Goal: Information Seeking & Learning: Learn about a topic

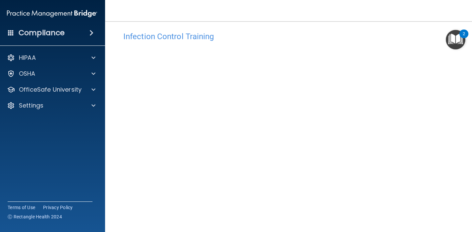
scroll to position [52, 0]
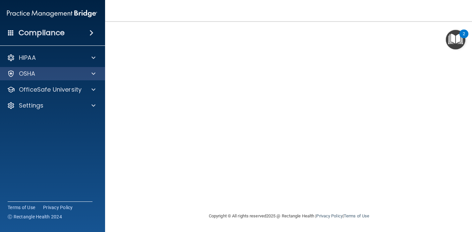
click at [47, 69] on div "OSHA" at bounding box center [52, 73] width 106 height 13
click at [90, 73] on div at bounding box center [92, 74] width 17 height 8
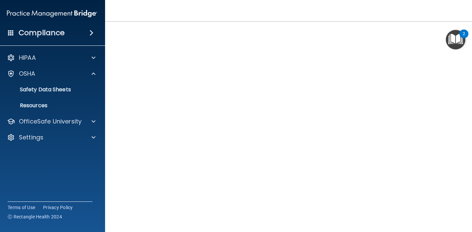
scroll to position [25, 0]
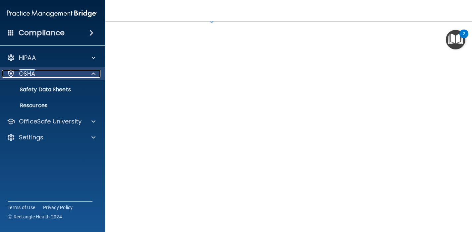
click at [33, 72] on p "OSHA" at bounding box center [27, 74] width 17 height 8
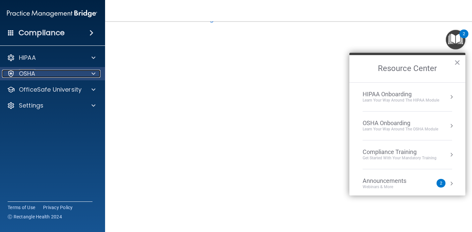
click at [30, 73] on p "OSHA" at bounding box center [27, 74] width 17 height 8
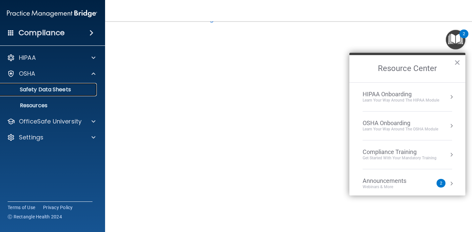
click at [32, 88] on p "Safety Data Sheets" at bounding box center [48, 89] width 91 height 7
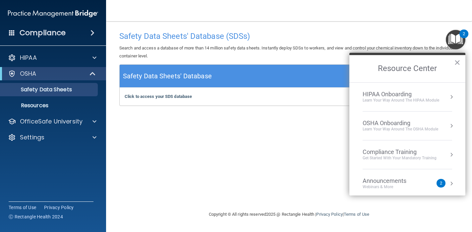
click at [27, 66] on div "HIPAA Documents and Policies Report an Incident Business Associates Emergency P…" at bounding box center [53, 98] width 106 height 101
click at [27, 57] on p "HIPAA" at bounding box center [28, 58] width 17 height 8
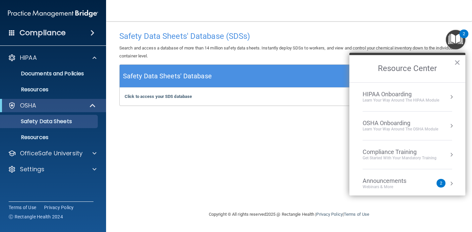
click at [32, 16] on img at bounding box center [53, 13] width 90 height 13
click at [298, 182] on div "Safety Data Sheets' Database (SDSs) Search and access a database of more than 1…" at bounding box center [289, 116] width 340 height 176
click at [457, 62] on button "×" at bounding box center [458, 62] width 6 height 11
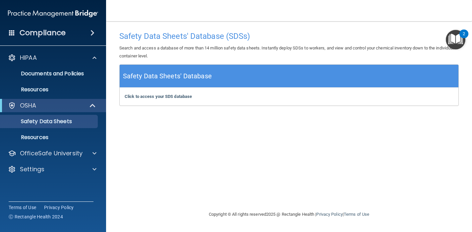
click at [458, 43] on img "Open Resource Center, 2 new notifications" at bounding box center [456, 40] width 20 height 20
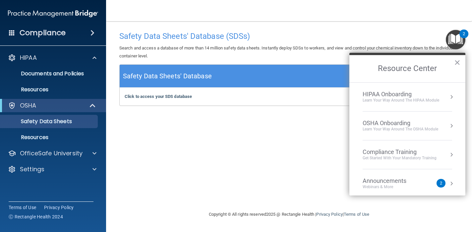
click at [453, 62] on h2 "Resource Center" at bounding box center [408, 68] width 116 height 27
click at [459, 62] on button "×" at bounding box center [458, 62] width 6 height 11
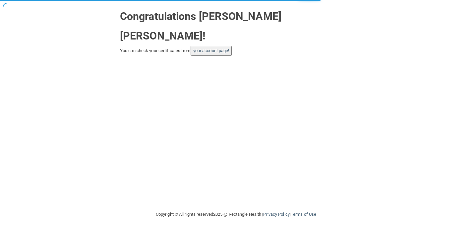
click at [222, 46] on button "your account page!" at bounding box center [211, 51] width 41 height 10
click at [218, 48] on link "your account page!" at bounding box center [211, 50] width 36 height 5
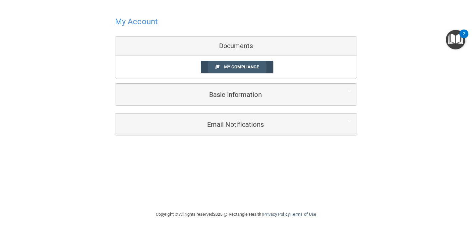
click at [217, 67] on span at bounding box center [218, 66] width 4 height 4
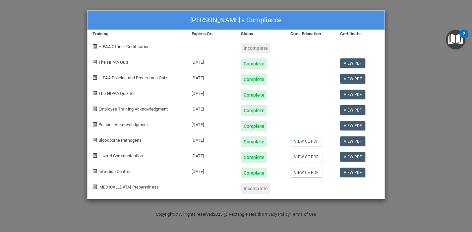
click at [128, 188] on span "[MEDICAL_DATA] Preparedness" at bounding box center [129, 186] width 60 height 5
click at [459, 28] on div "[PERSON_NAME]'s Compliance Training Expires On Status Cont. Education Certifica…" at bounding box center [236, 116] width 472 height 232
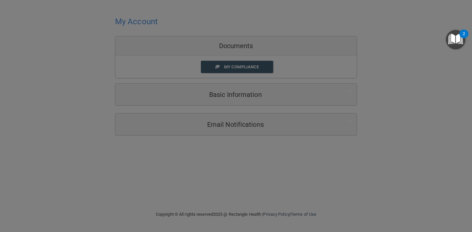
click at [457, 36] on img "Open Resource Center, 2 new notifications" at bounding box center [456, 40] width 20 height 20
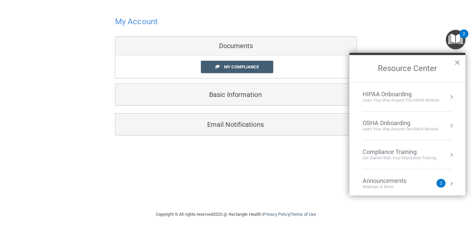
click at [457, 36] on img "Open Resource Center, 2 new notifications" at bounding box center [456, 40] width 20 height 20
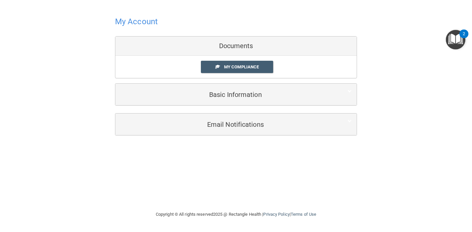
click at [457, 36] on img "Open Resource Center, 2 new notifications" at bounding box center [456, 40] width 20 height 20
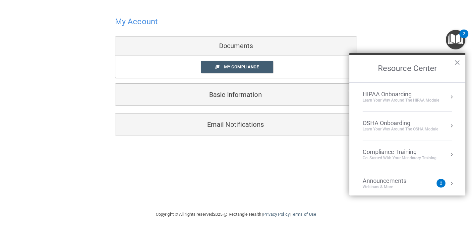
click at [428, 21] on div "My Account Documents My Compliance My Compliance My BAA Basic Information Full …" at bounding box center [236, 75] width 446 height 136
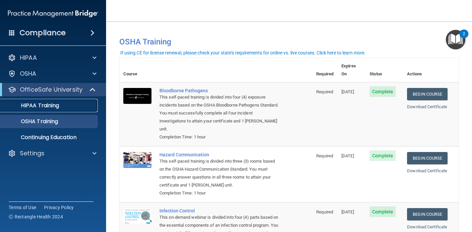
click at [36, 110] on link "HIPAA Training" at bounding box center [45, 105] width 105 height 13
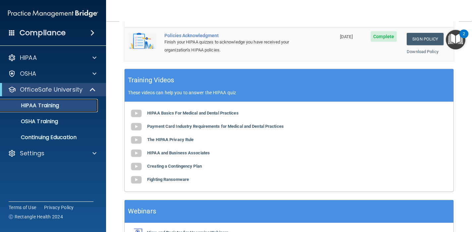
scroll to position [267, 0]
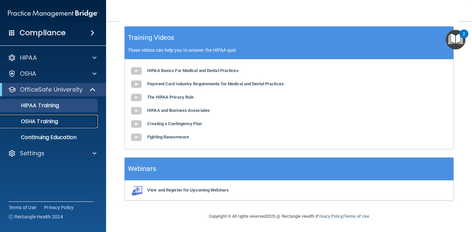
click at [52, 124] on p "OSHA Training" at bounding box center [31, 121] width 54 height 7
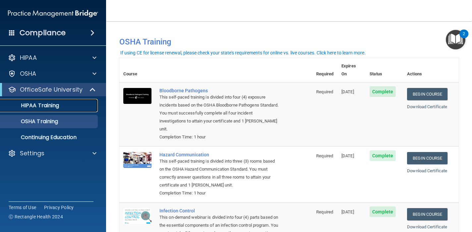
click at [40, 106] on p "HIPAA Training" at bounding box center [31, 105] width 55 height 7
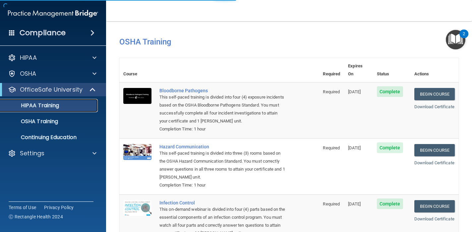
click at [48, 100] on link "HIPAA Training" at bounding box center [45, 105] width 105 height 13
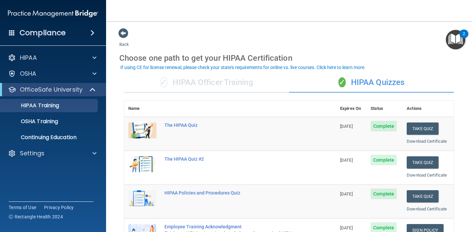
click at [174, 82] on div "✓ HIPAA Officer Training" at bounding box center [206, 83] width 165 height 20
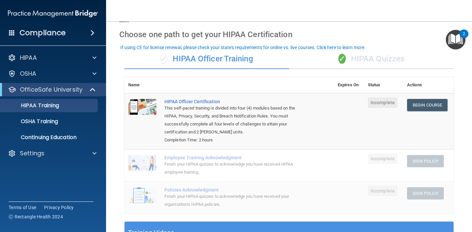
scroll to position [26, 0]
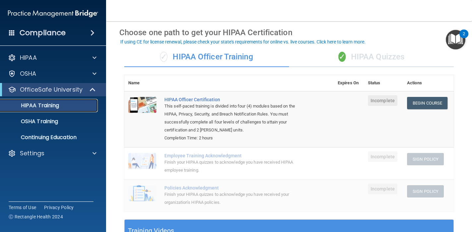
click at [54, 106] on p "HIPAA Training" at bounding box center [31, 105] width 55 height 7
click at [40, 128] on link "OSHA Training" at bounding box center [45, 121] width 105 height 13
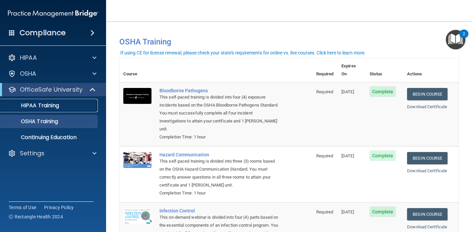
click at [40, 106] on p "HIPAA Training" at bounding box center [31, 105] width 55 height 7
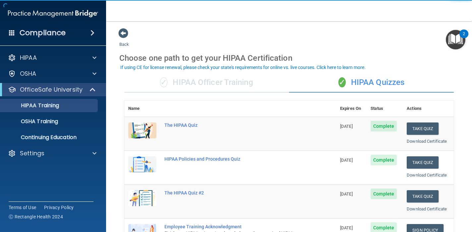
click at [245, 82] on div "✓ HIPAA Officer Training" at bounding box center [206, 83] width 165 height 20
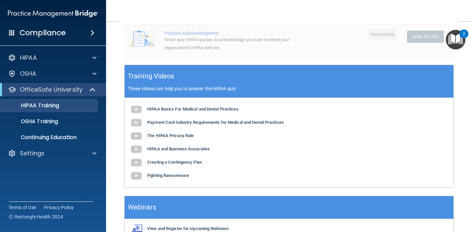
scroll to position [219, 0]
